Goal: Information Seeking & Learning: Learn about a topic

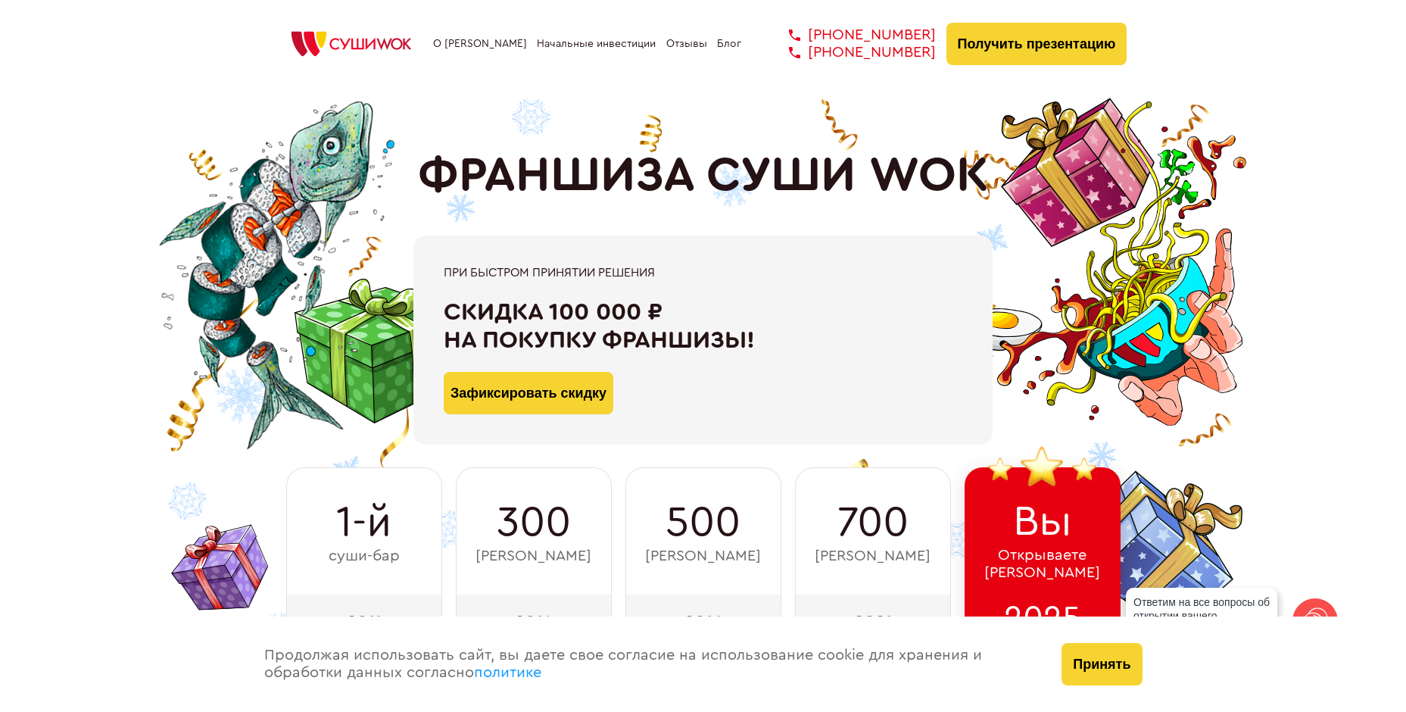
click at [564, 48] on link "Начальные инвестиции" at bounding box center [596, 44] width 119 height 12
